Goal: Transaction & Acquisition: Purchase product/service

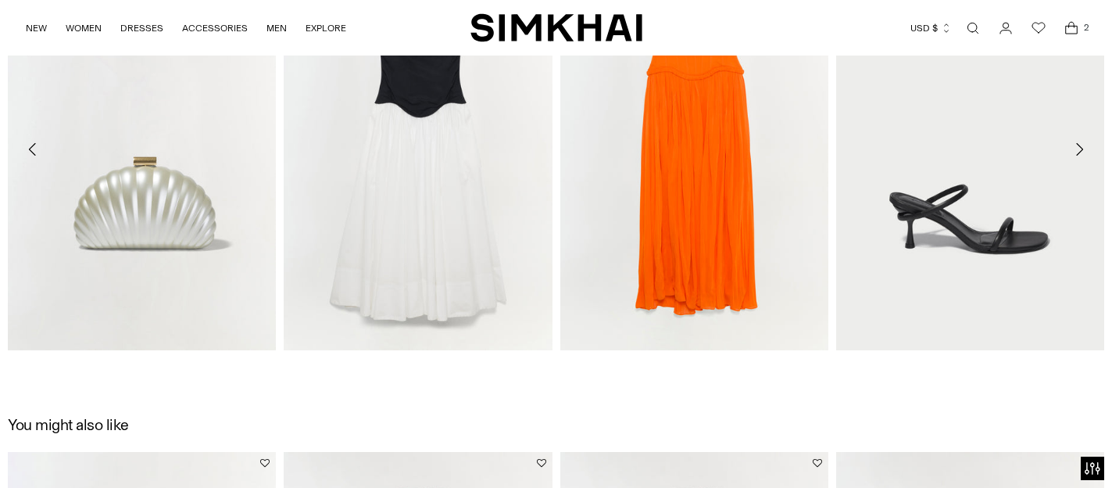
scroll to position [1883, 0]
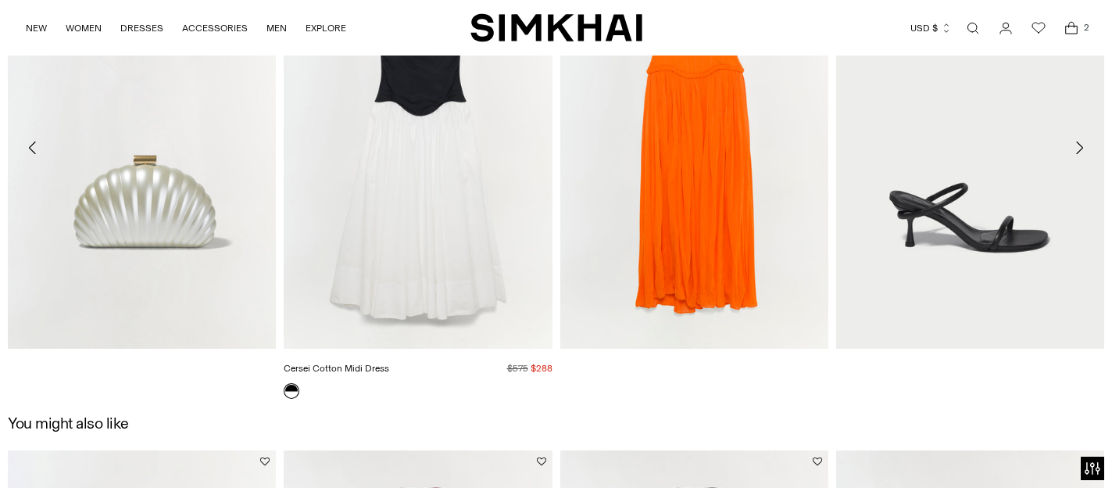
click at [389, 363] on link "Cersei Cotton Midi Dress" at bounding box center [337, 368] width 106 height 11
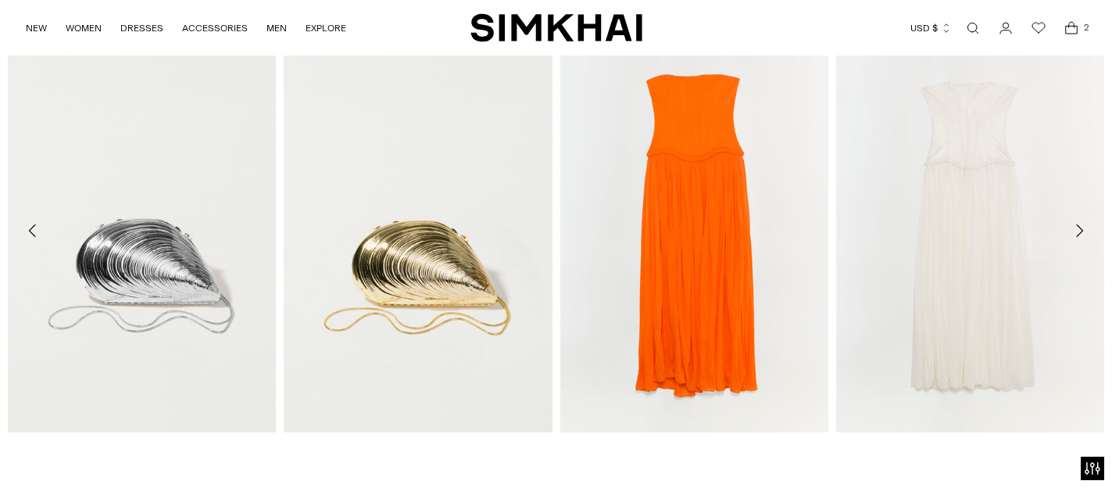
scroll to position [2341, 0]
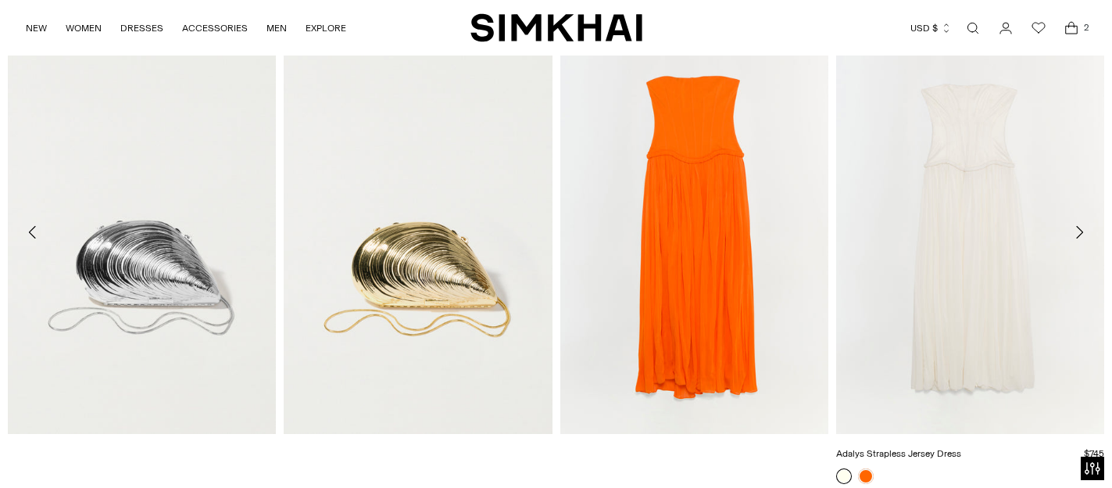
click at [936, 448] on link "Adalys Strapless Jersey Dress" at bounding box center [898, 453] width 125 height 11
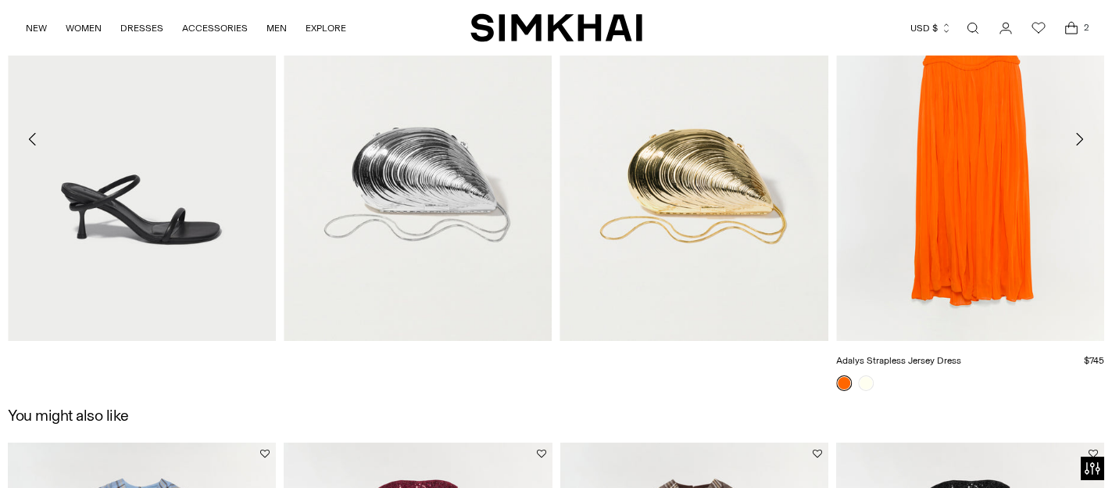
scroll to position [2436, 0]
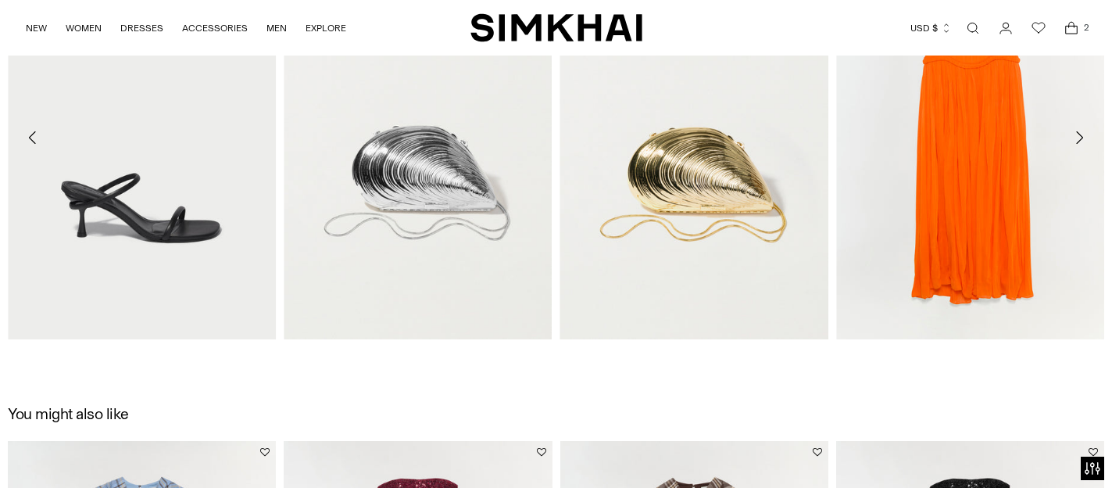
click at [1084, 138] on icon "Move to next carousel slide" at bounding box center [1079, 137] width 19 height 19
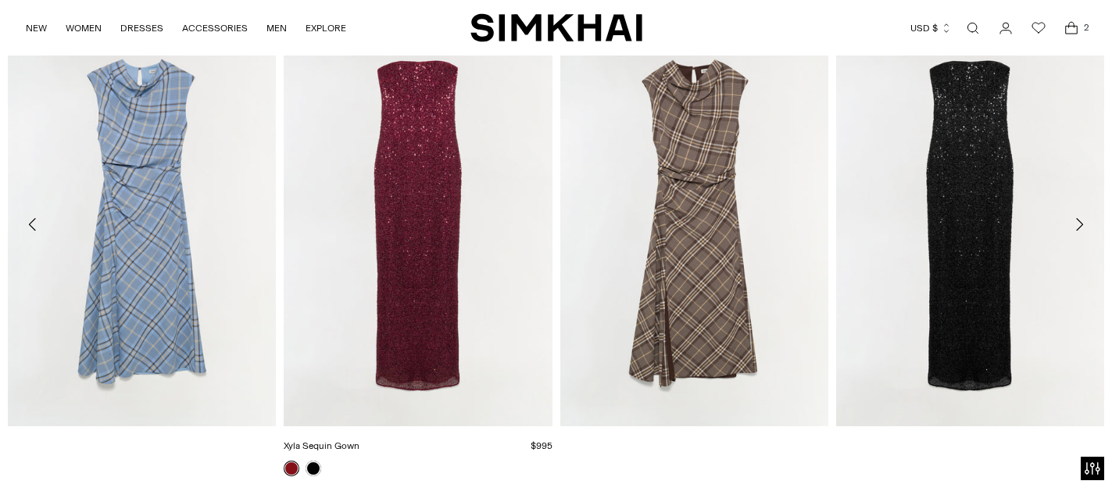
scroll to position [2852, 0]
click at [1083, 223] on icon "Move to next carousel slide" at bounding box center [1079, 225] width 19 height 19
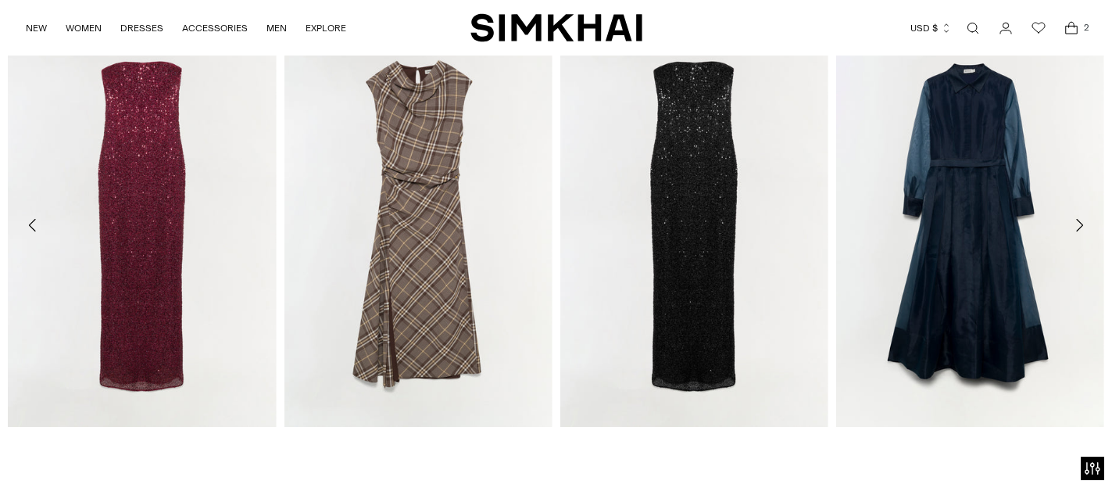
click at [1083, 223] on icon "Move to next carousel slide" at bounding box center [1079, 225] width 19 height 19
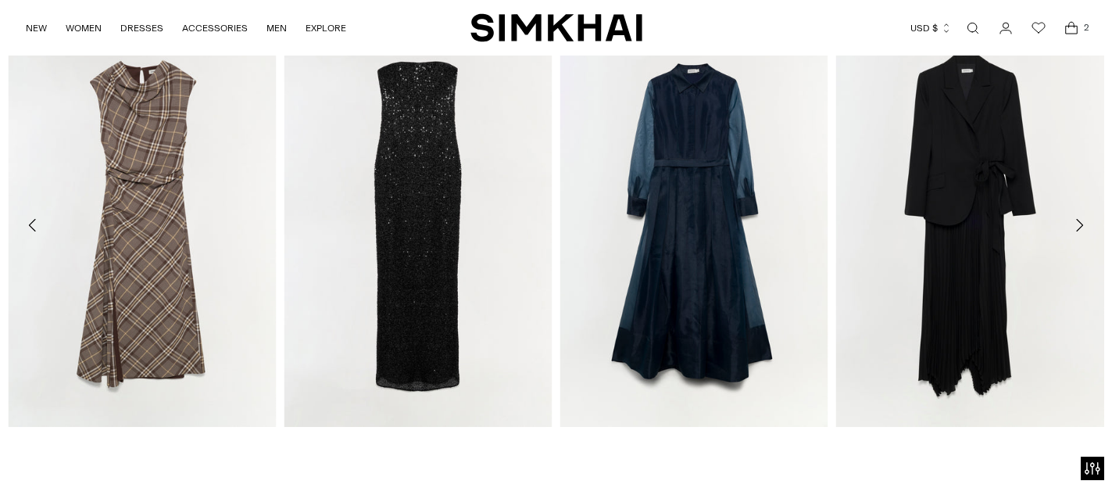
click at [1083, 223] on icon "Move to next carousel slide" at bounding box center [1079, 225] width 19 height 19
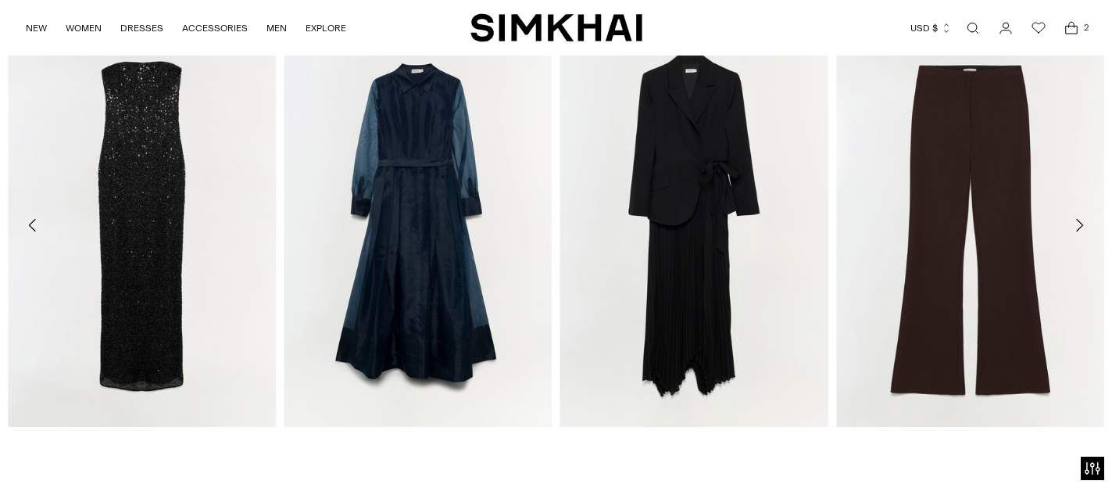
click at [1083, 223] on icon "Move to next carousel slide" at bounding box center [1079, 225] width 19 height 19
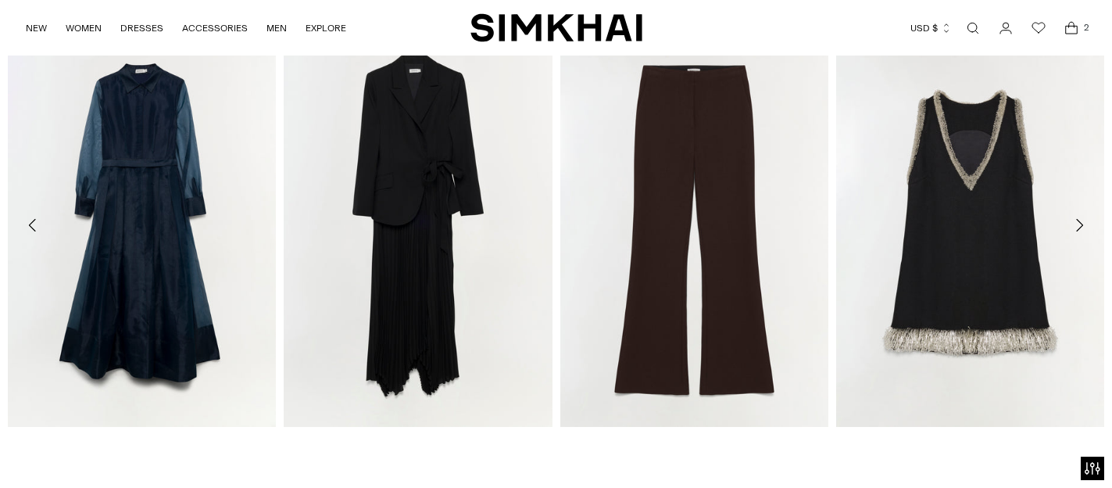
click at [1083, 223] on icon "Move to next carousel slide" at bounding box center [1079, 225] width 19 height 19
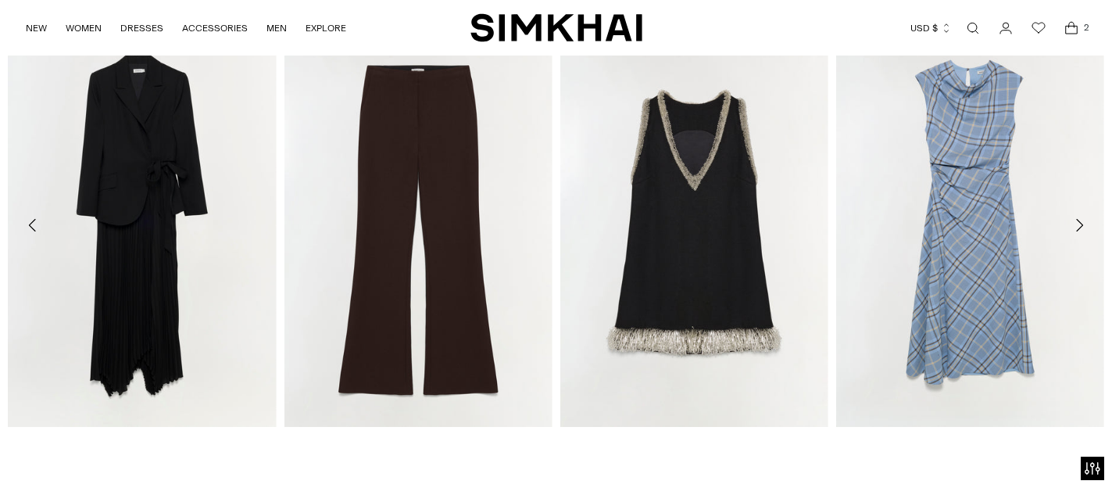
click at [1083, 223] on icon "Move to next carousel slide" at bounding box center [1079, 225] width 19 height 19
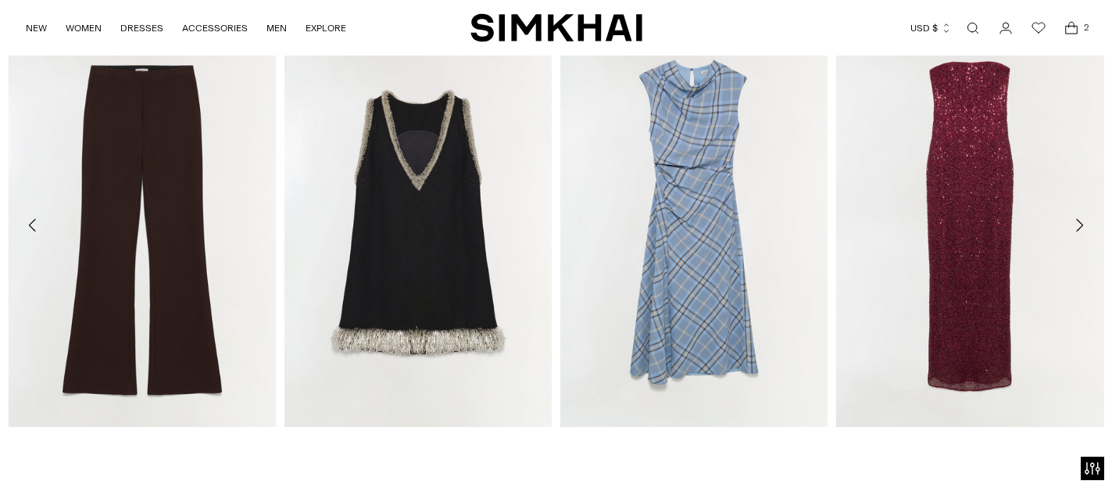
click at [1083, 223] on icon "Move to next carousel slide" at bounding box center [1079, 225] width 19 height 19
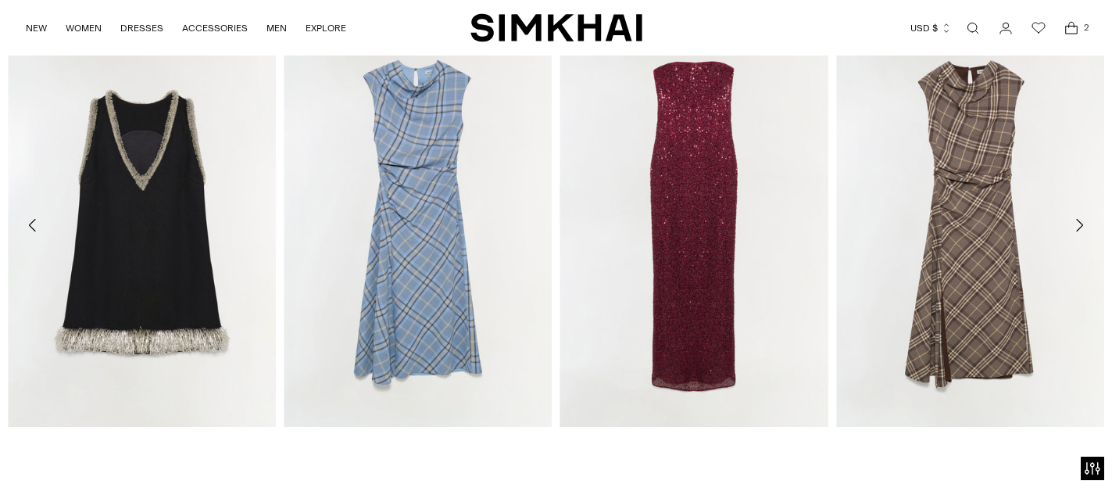
click at [1083, 223] on icon "Move to next carousel slide" at bounding box center [1079, 225] width 19 height 19
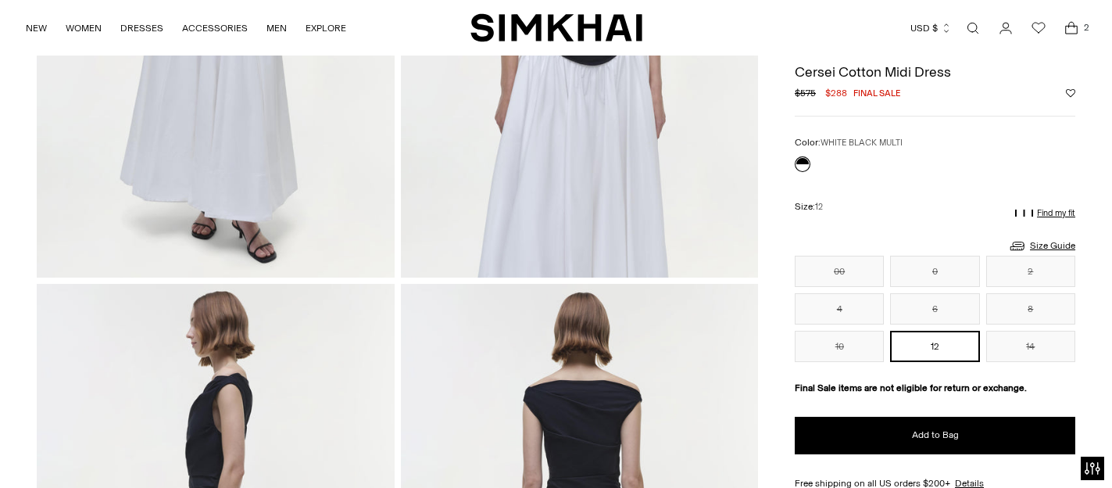
scroll to position [0, 0]
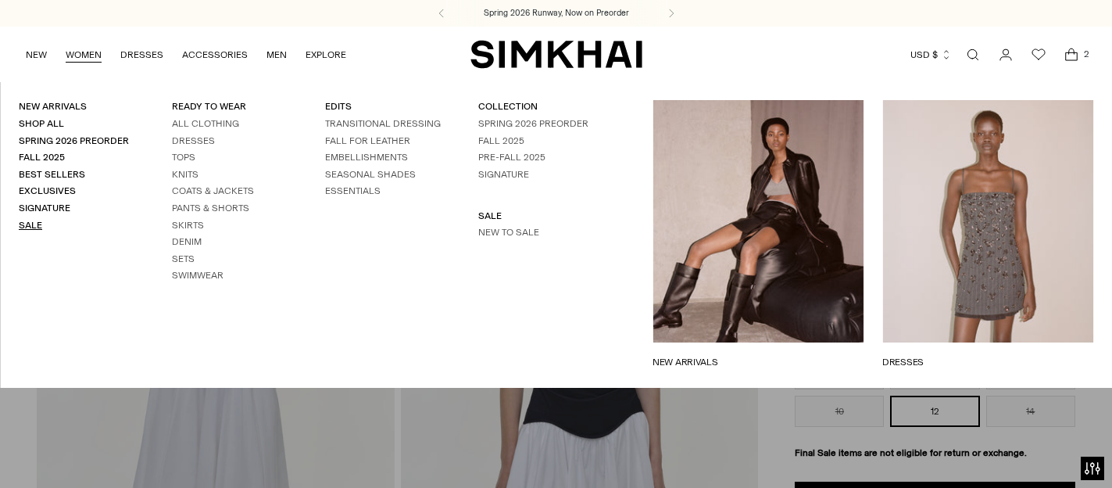
click at [30, 224] on link "Sale" at bounding box center [30, 225] width 23 height 11
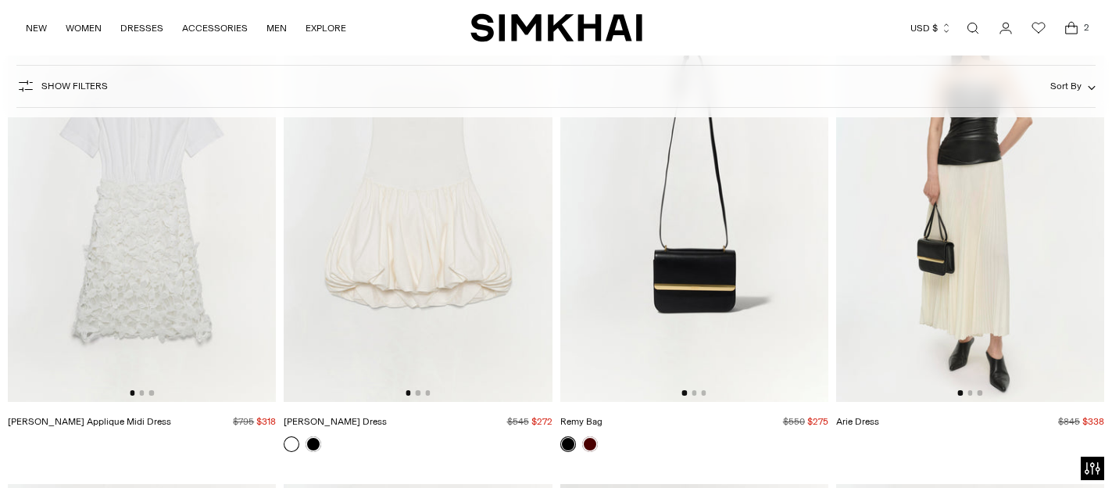
scroll to position [653, 0]
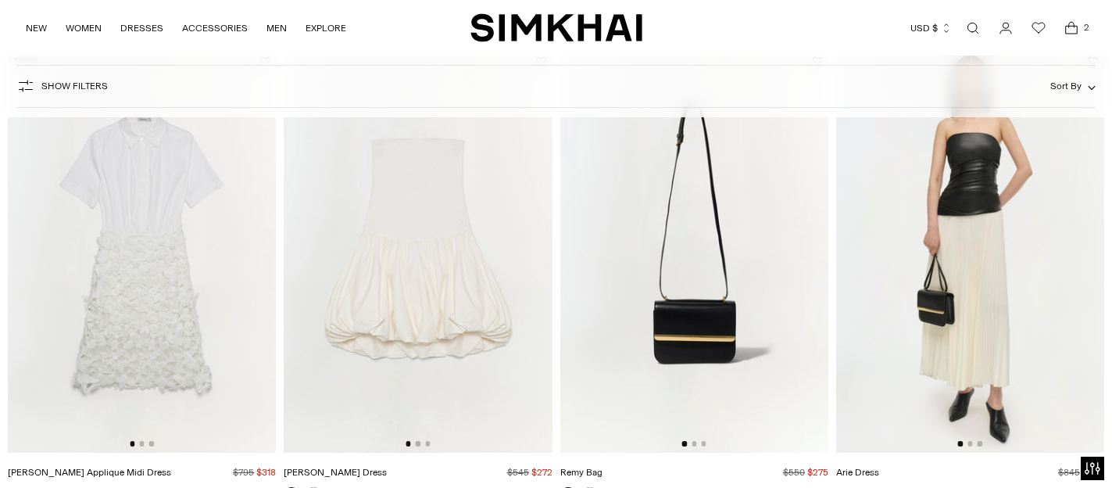
click at [944, 238] on img at bounding box center [970, 251] width 268 height 403
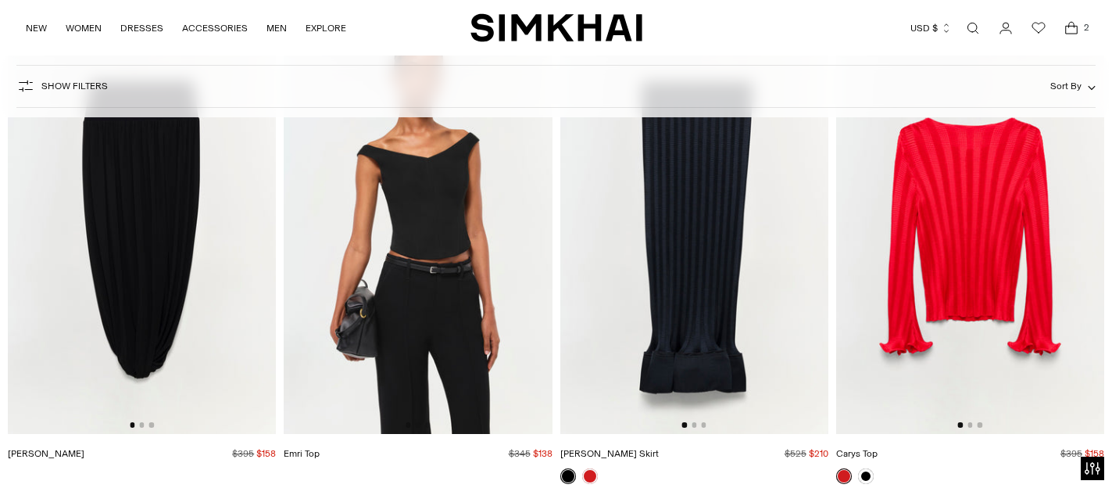
scroll to position [7363, 0]
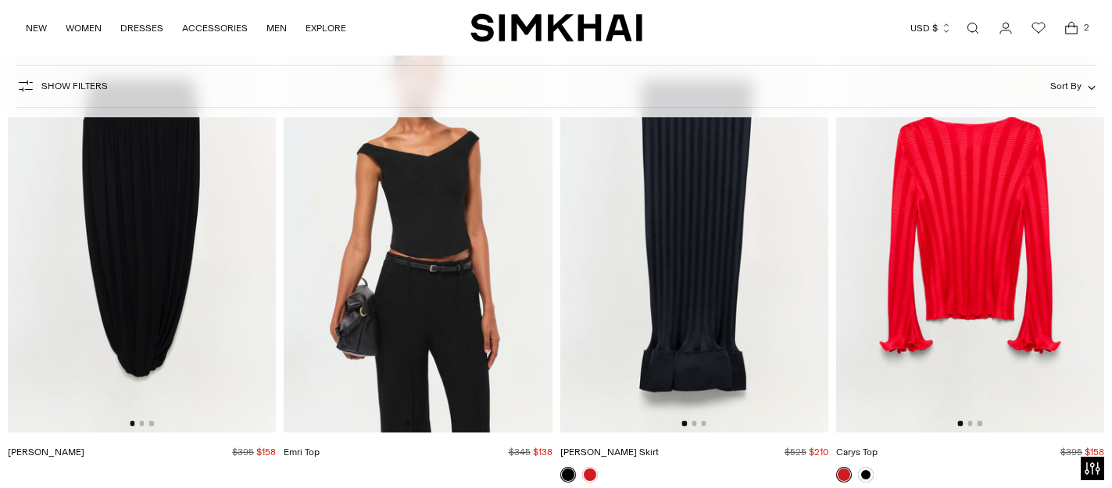
click at [644, 207] on img at bounding box center [694, 231] width 268 height 403
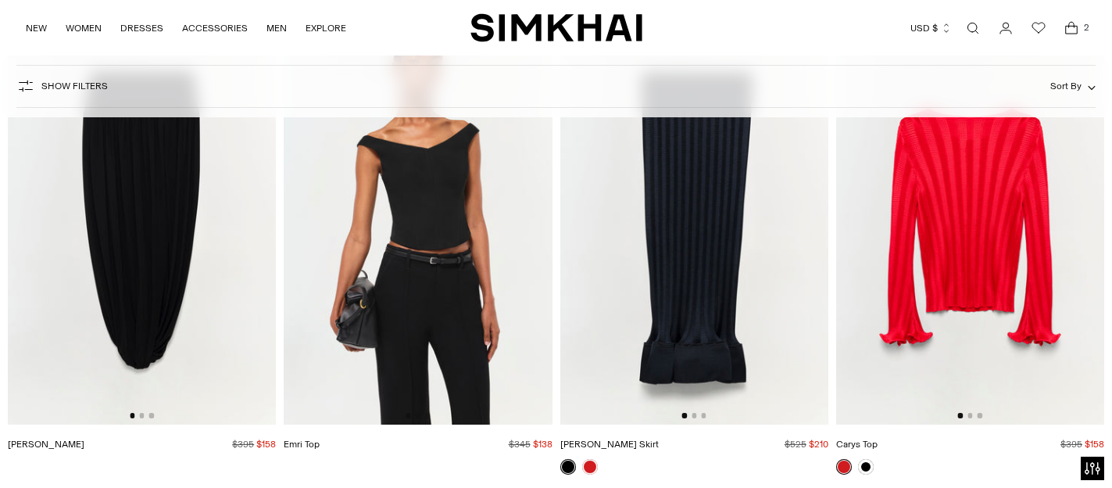
scroll to position [7824, 0]
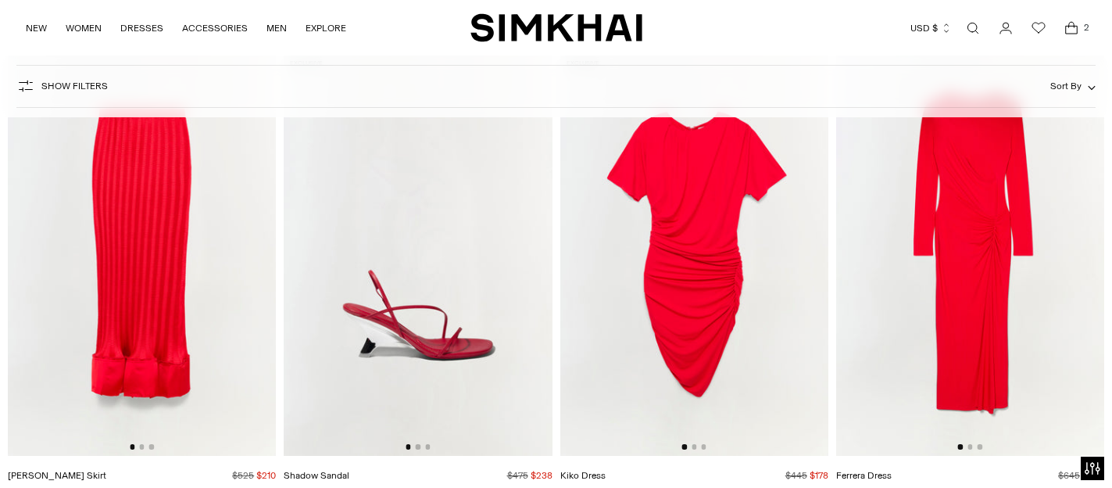
click at [775, 287] on img at bounding box center [694, 254] width 268 height 403
click at [954, 241] on img at bounding box center [970, 254] width 268 height 403
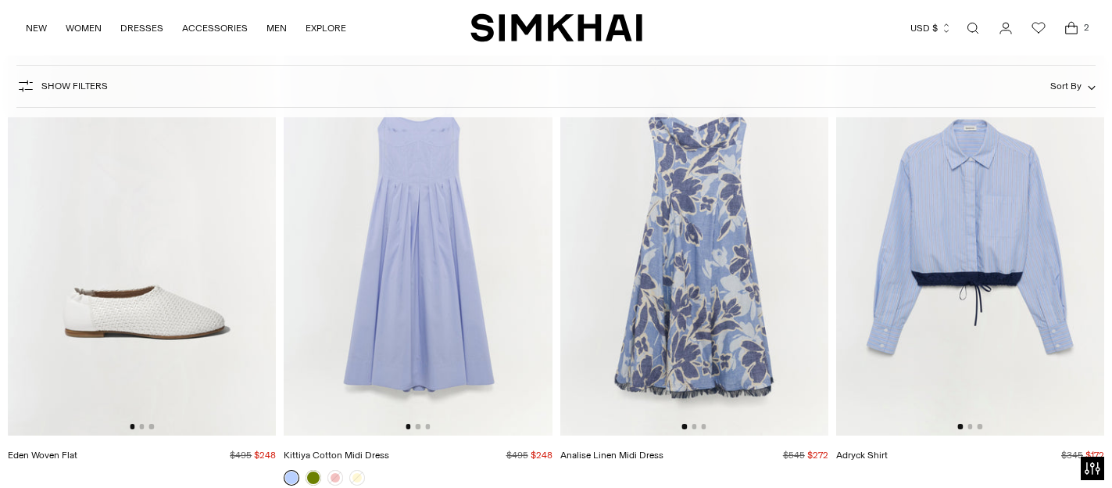
scroll to position [11678, 0]
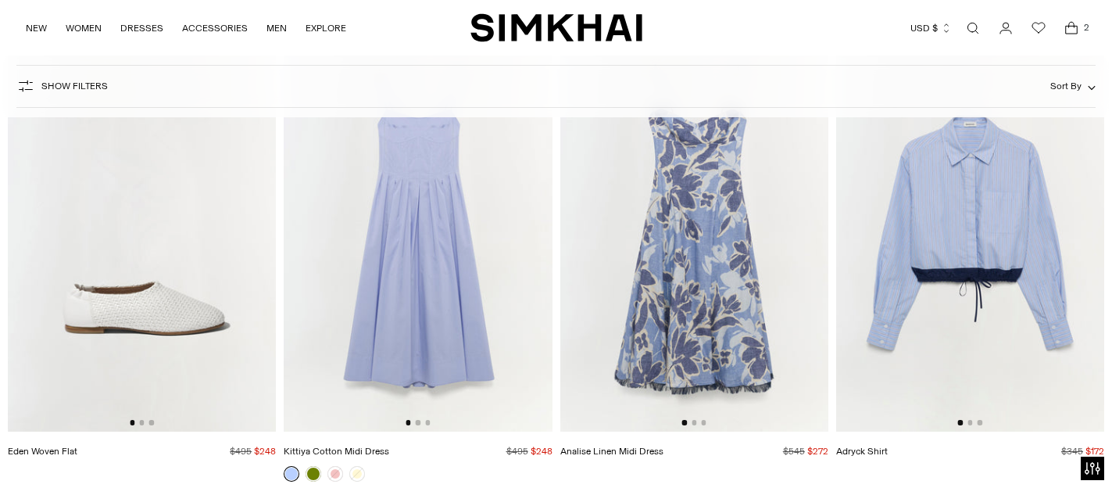
click at [1069, 304] on img at bounding box center [970, 230] width 268 height 403
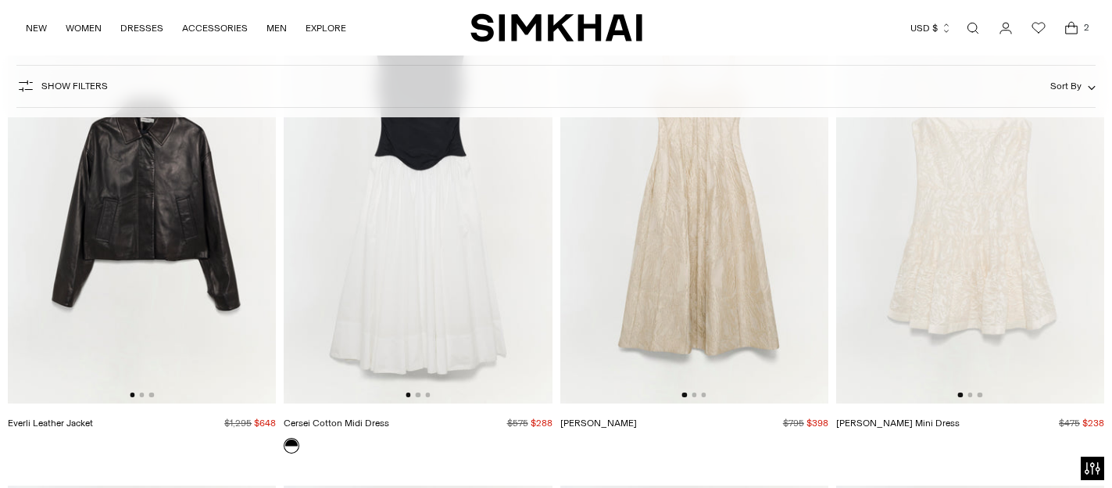
scroll to position [17459, 0]
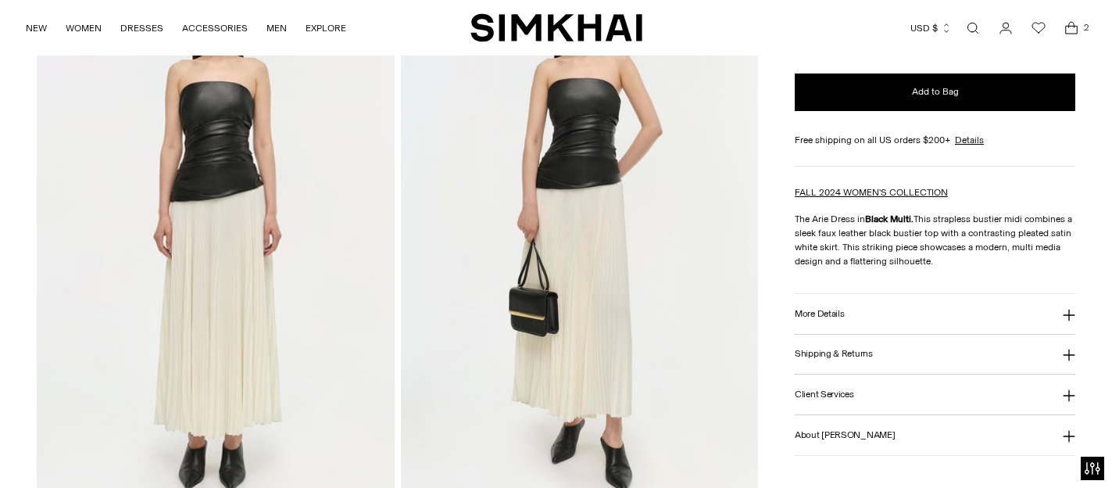
scroll to position [1258, 0]
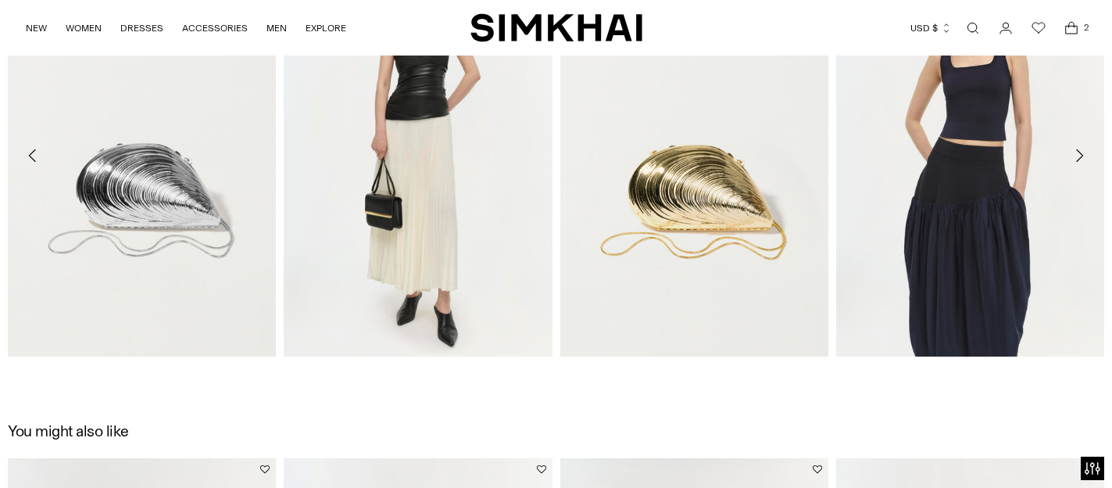
scroll to position [1886, 0]
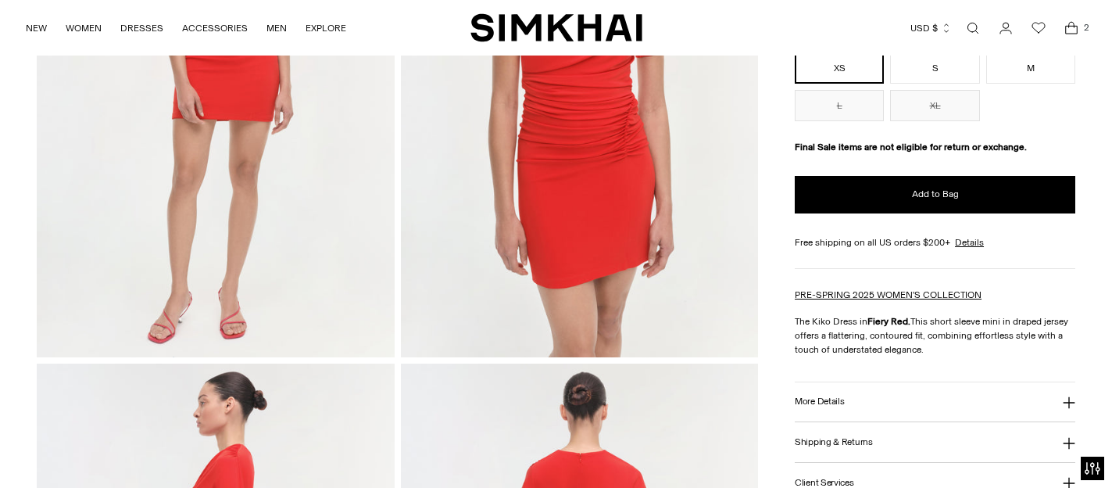
scroll to position [315, 0]
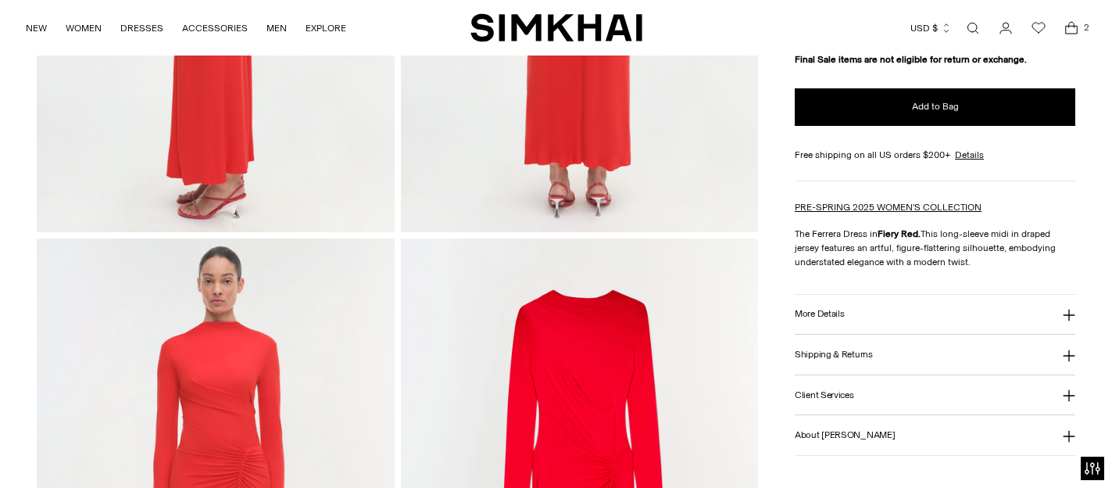
scroll to position [1200, 0]
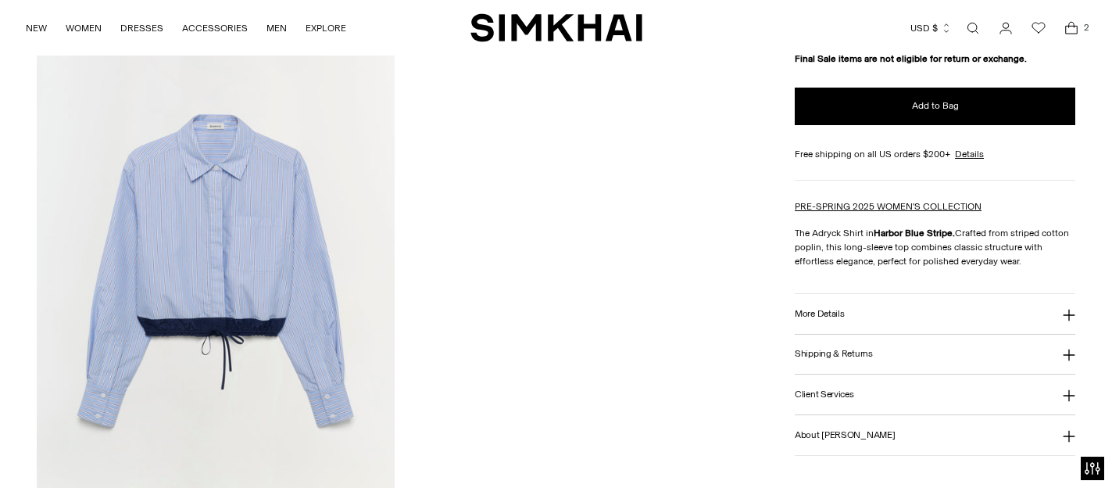
scroll to position [1829, 0]
